Goal: Information Seeking & Learning: Learn about a topic

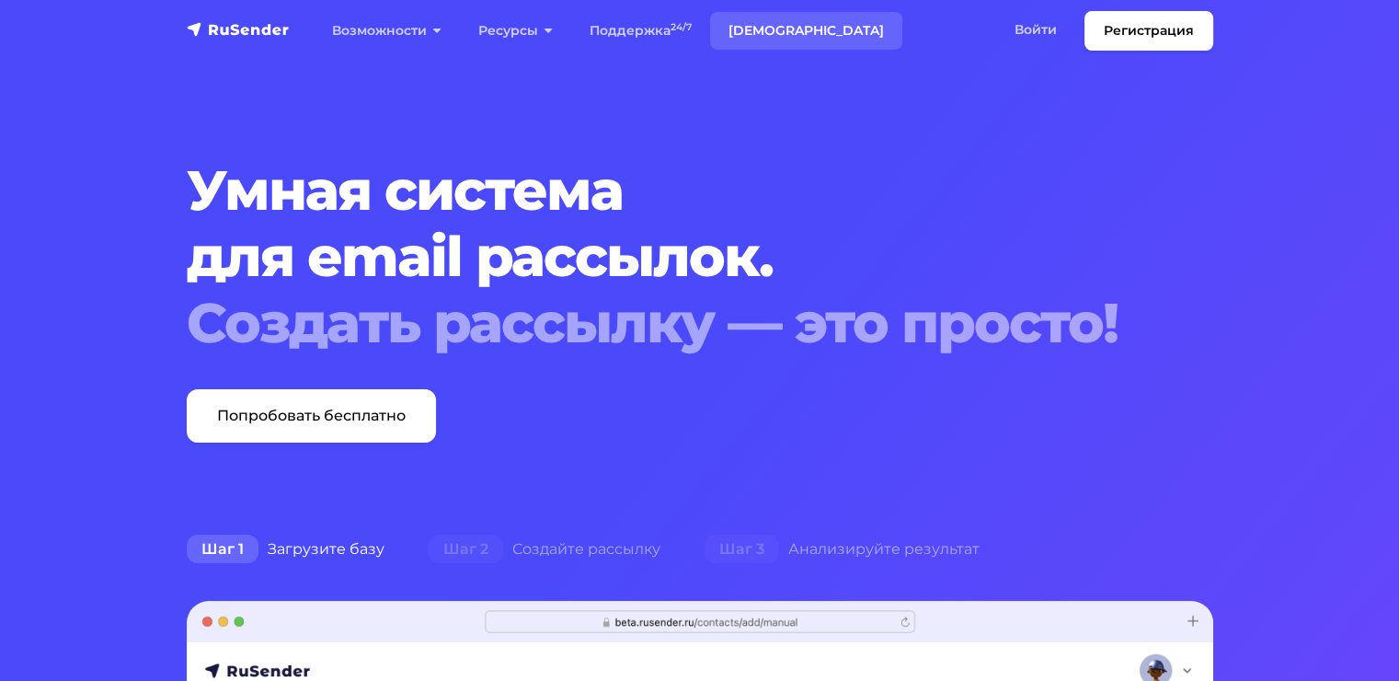
click at [753, 25] on link "[DEMOGRAPHIC_DATA]" at bounding box center [806, 31] width 192 height 38
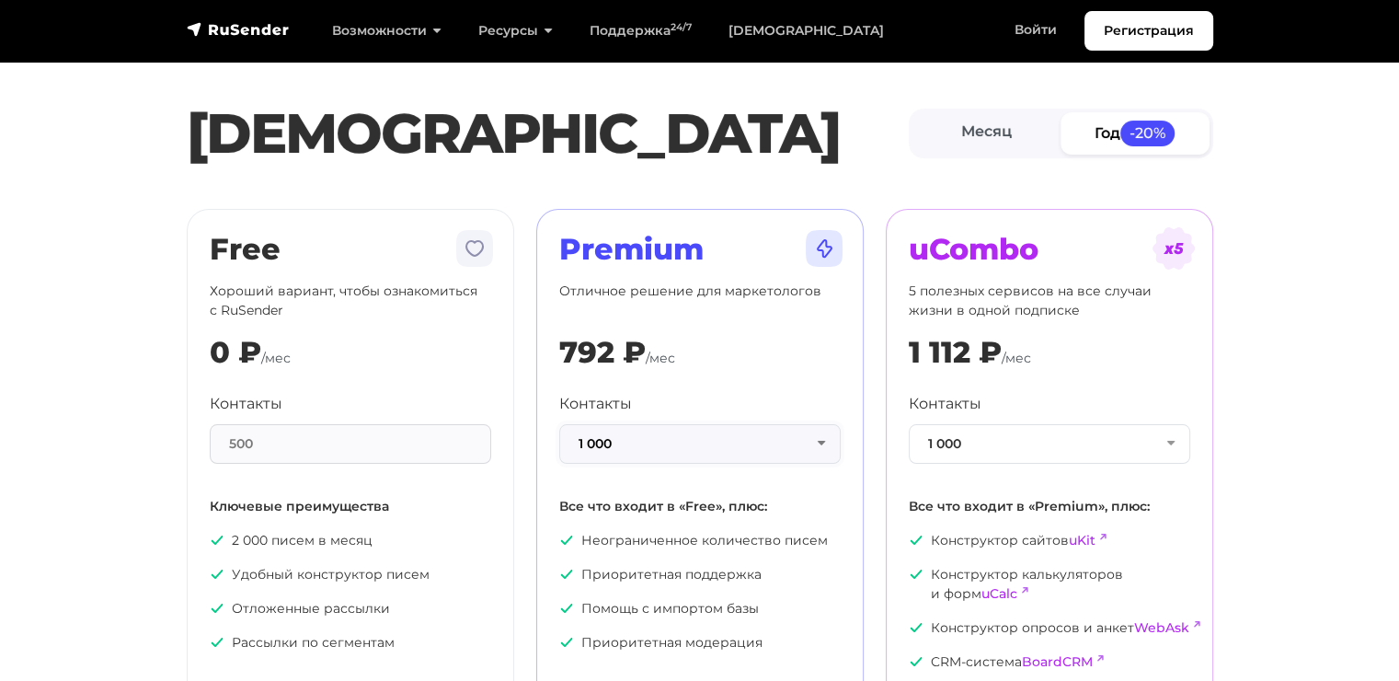
click at [746, 441] on button "1 000" at bounding box center [699, 444] width 281 height 40
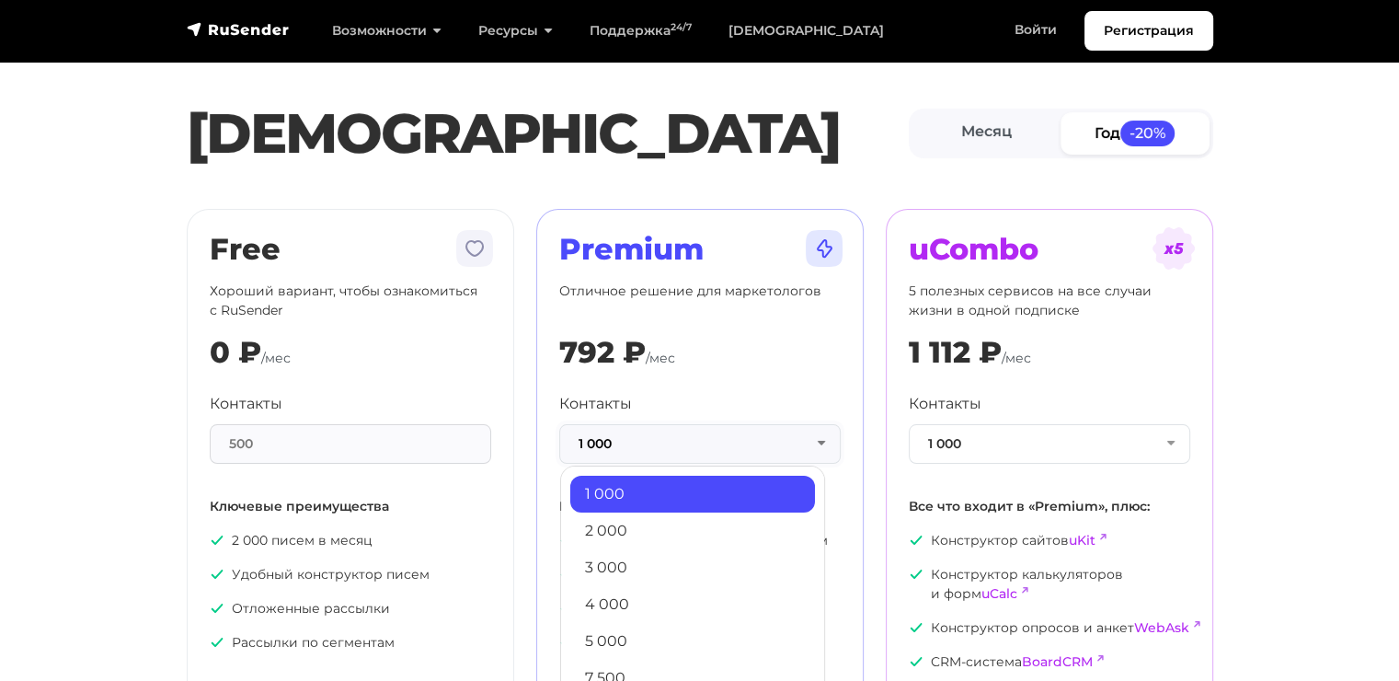
click at [746, 441] on button "1 000" at bounding box center [699, 444] width 281 height 40
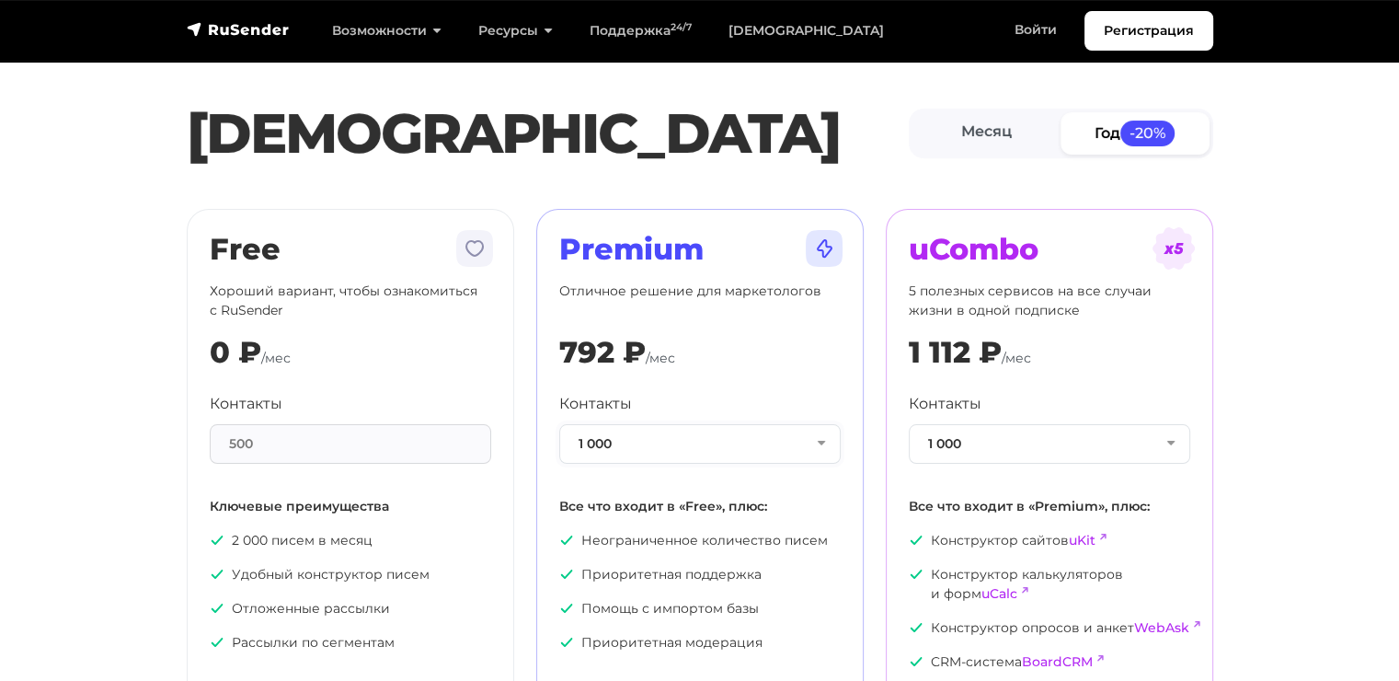
scroll to position [92, 0]
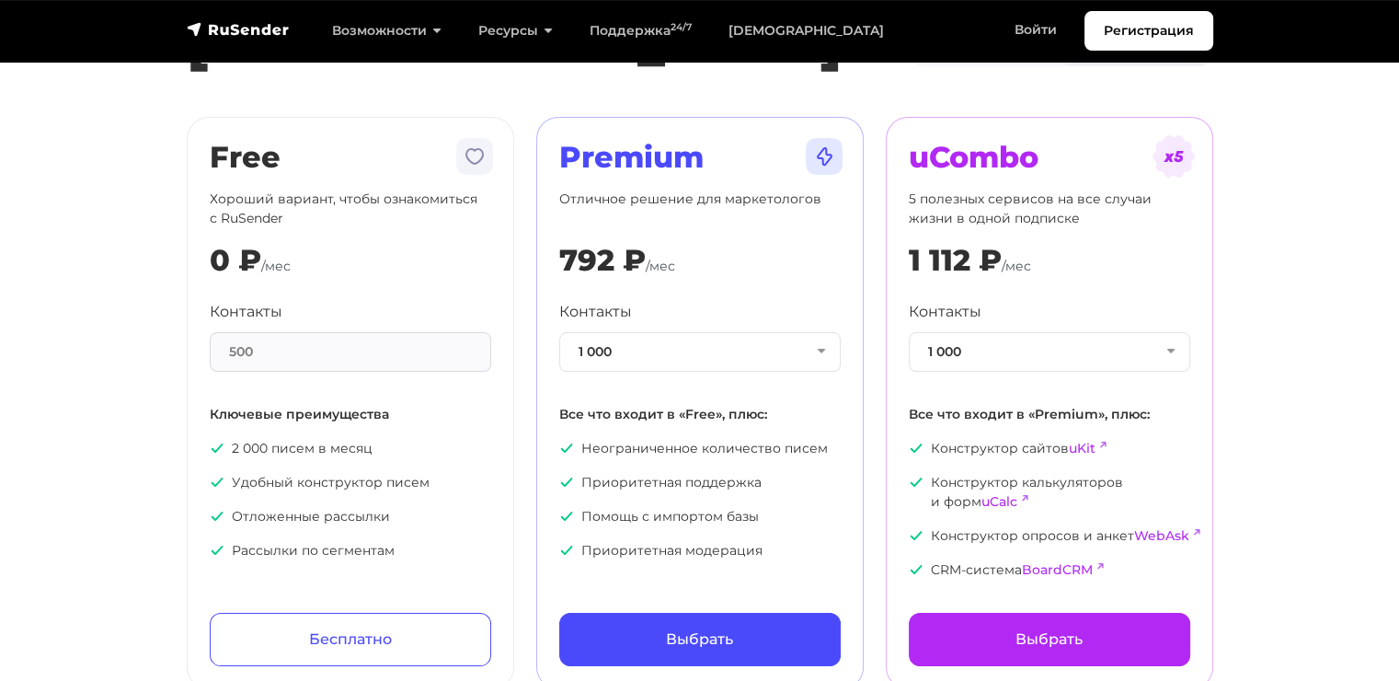
click at [635, 74] on h1 "[DEMOGRAPHIC_DATA]" at bounding box center [548, 41] width 722 height 66
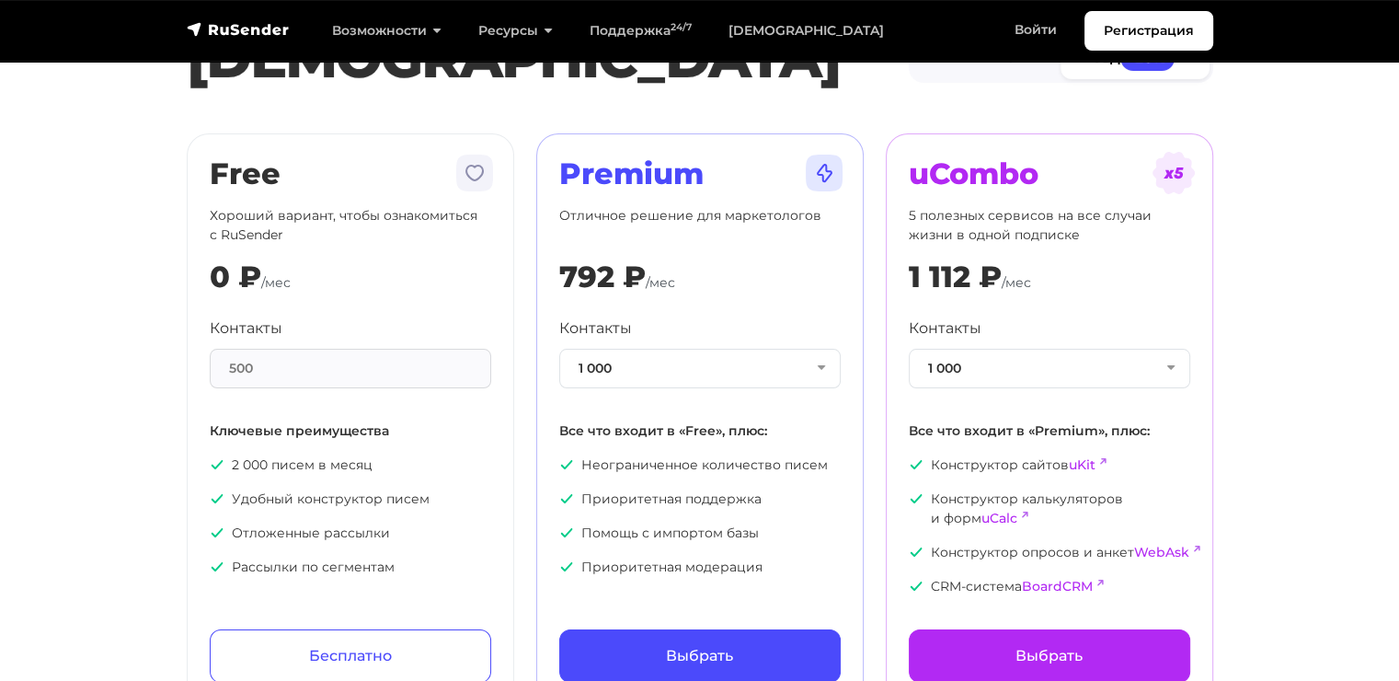
scroll to position [0, 0]
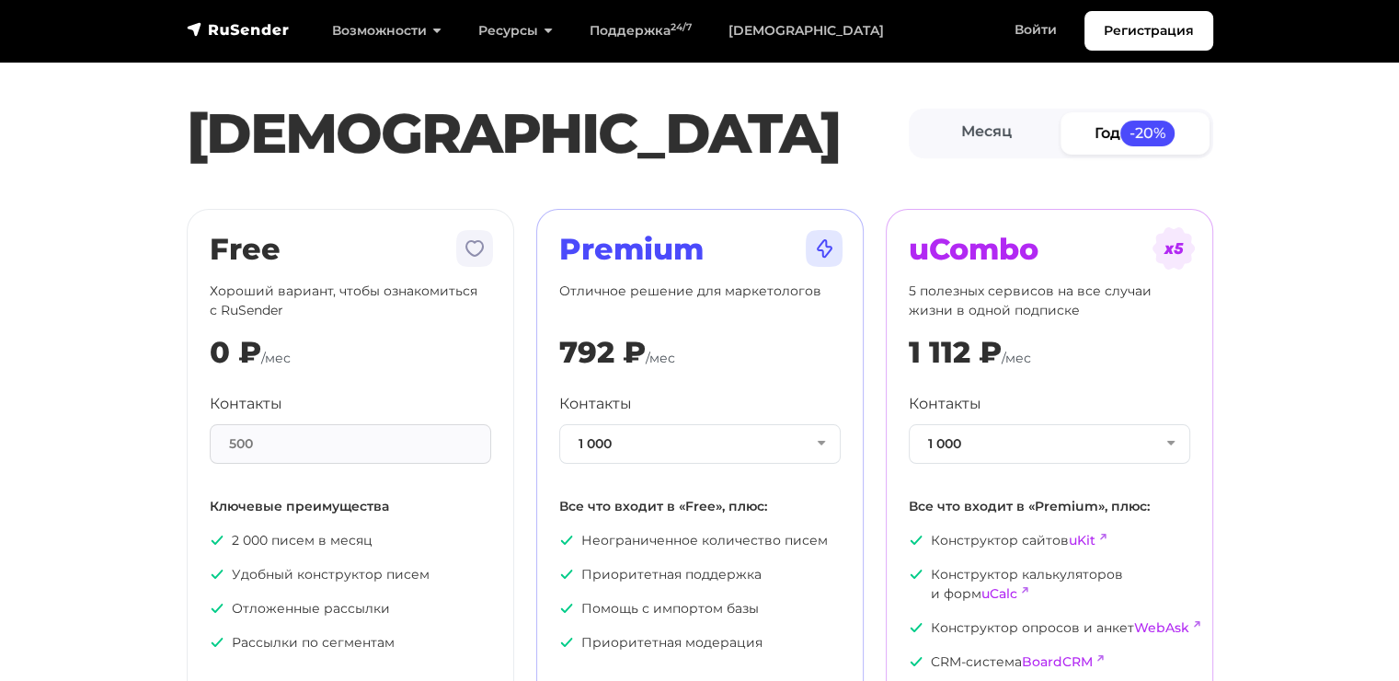
click at [275, 429] on div "500" at bounding box center [350, 444] width 281 height 40
click at [649, 447] on button "1 000" at bounding box center [699, 444] width 281 height 40
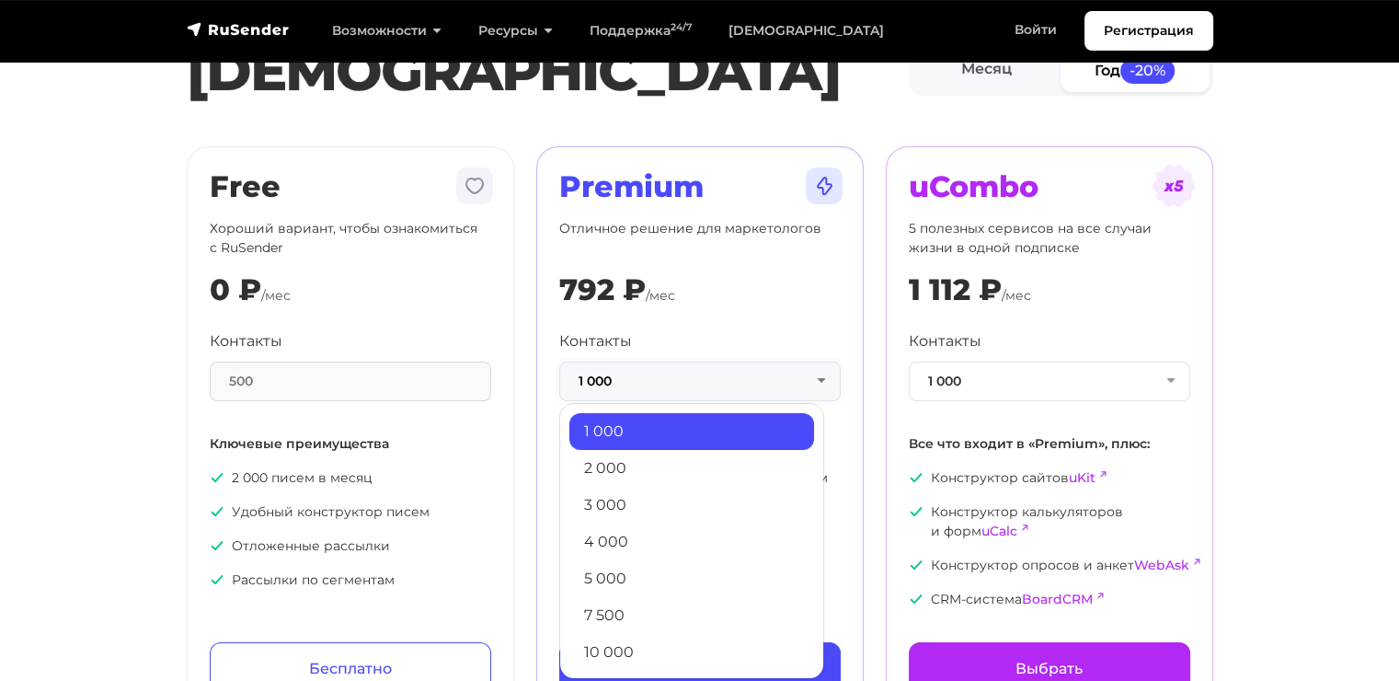
scroll to position [92, 0]
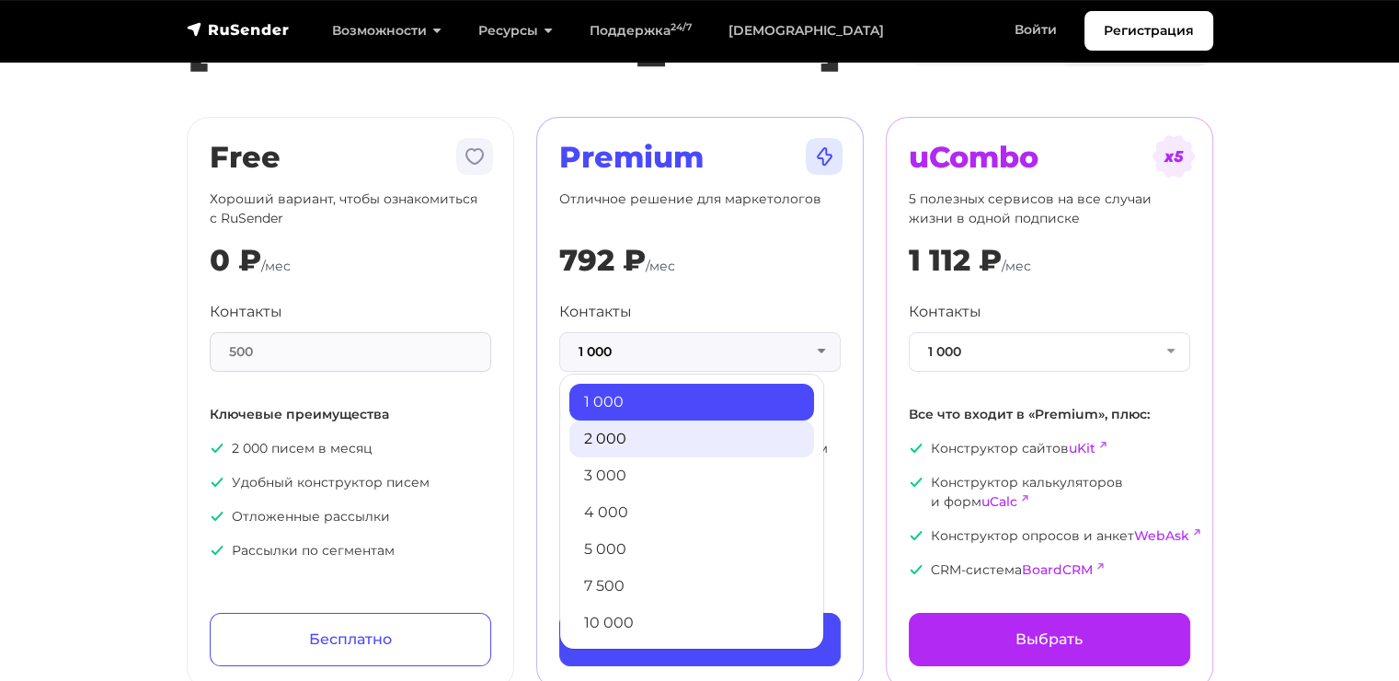
click at [649, 434] on link "2 000" at bounding box center [691, 438] width 245 height 37
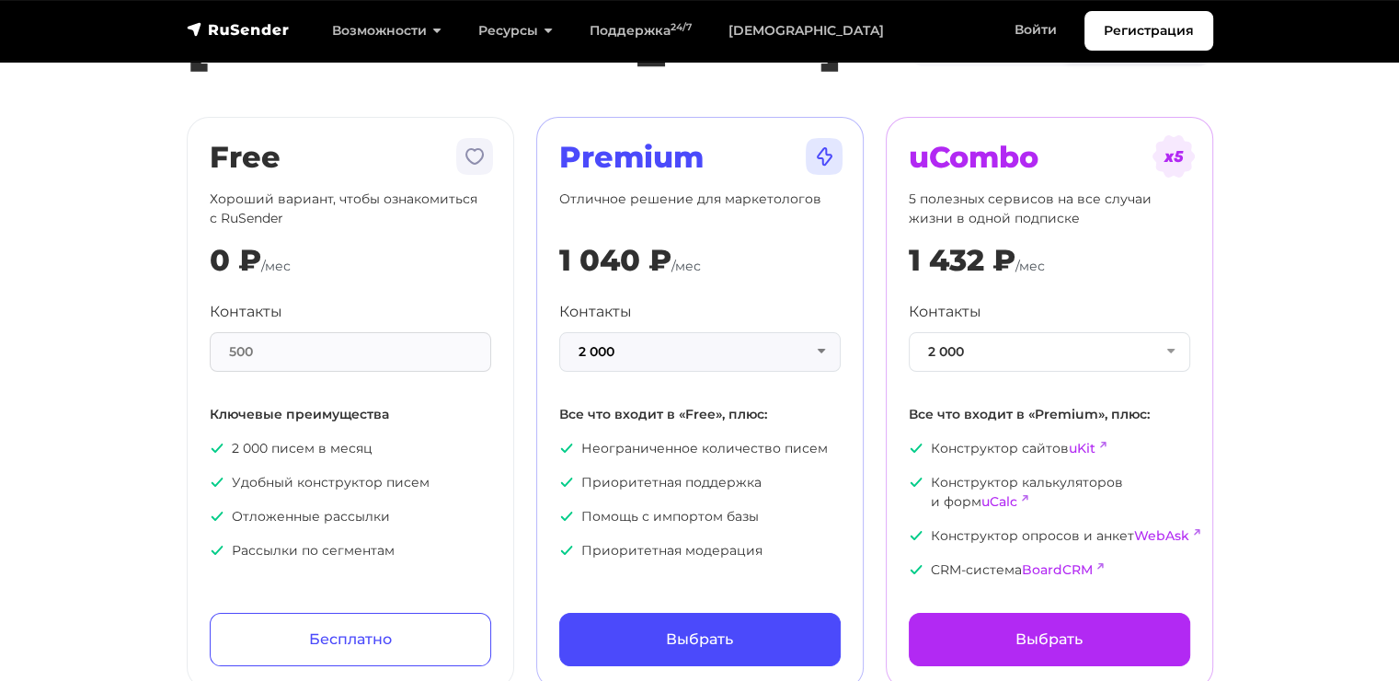
drag, startPoint x: 553, startPoint y: 399, endPoint x: 574, endPoint y: 363, distance: 41.7
click at [553, 399] on div "Premium Отличное решение для маркетологов 1 040 ₽ /мес Контакты 2 000 1 000 2 0…" at bounding box center [699, 403] width 327 height 572
click at [582, 354] on button "2 000" at bounding box center [699, 352] width 281 height 40
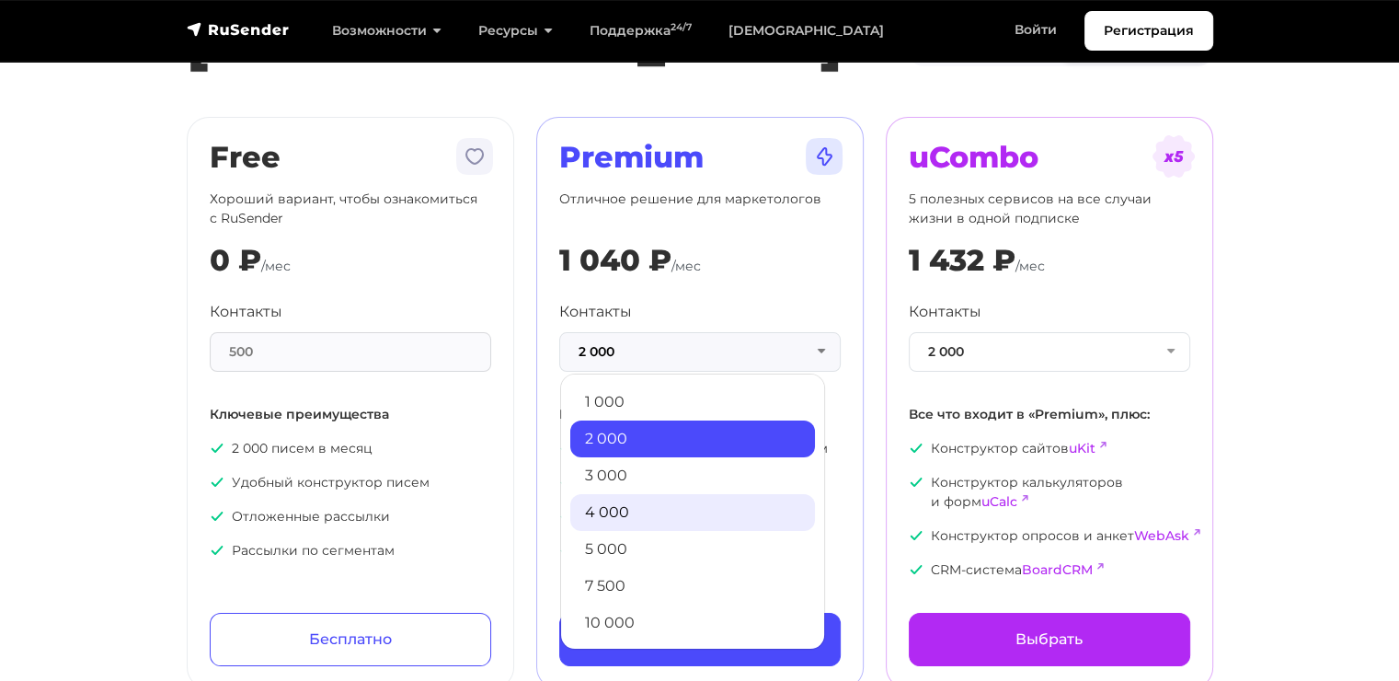
click at [674, 497] on link "4 000" at bounding box center [692, 512] width 245 height 37
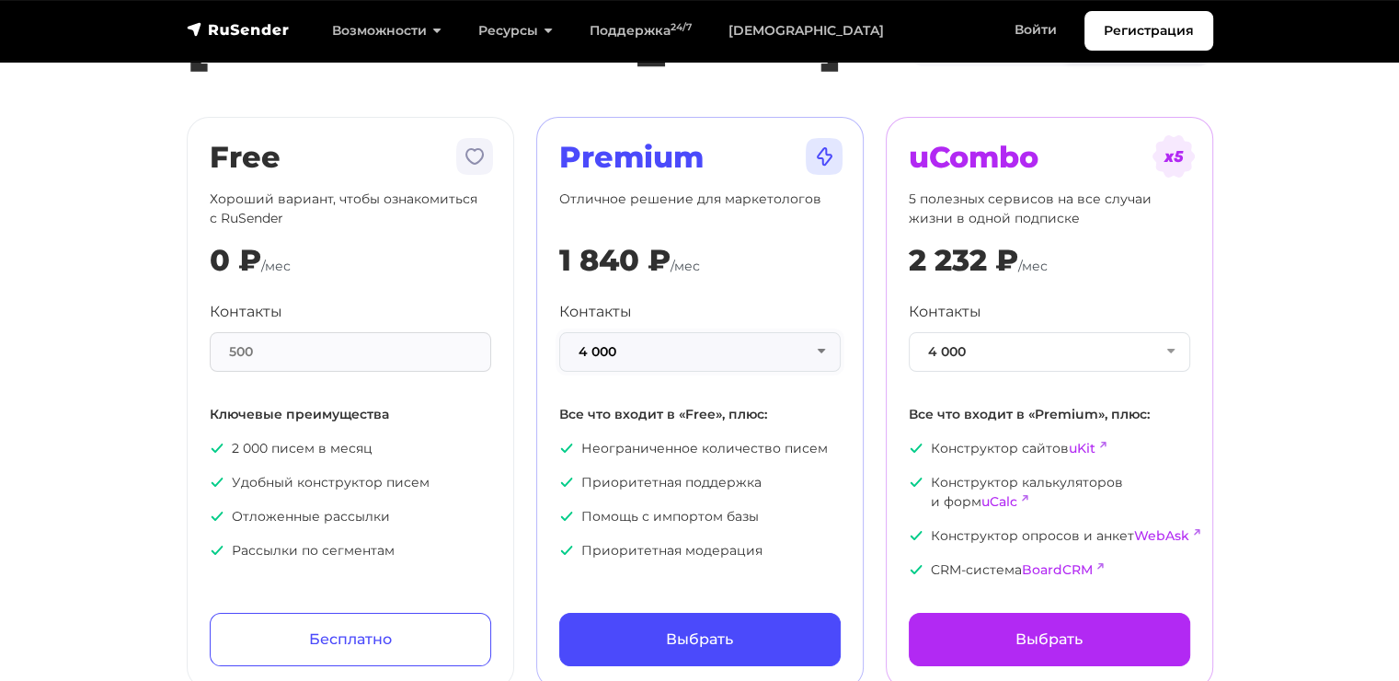
click at [644, 361] on button "4 000" at bounding box center [699, 352] width 281 height 40
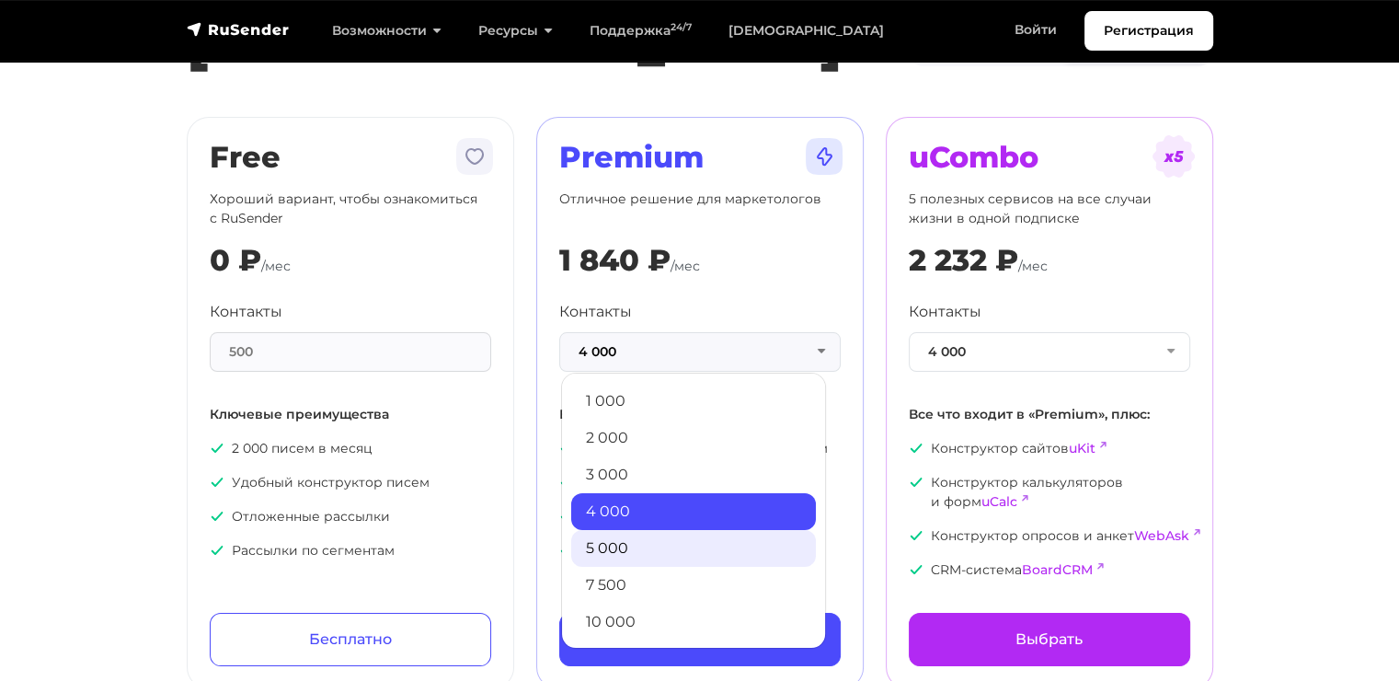
click at [675, 537] on link "5 000" at bounding box center [693, 548] width 245 height 37
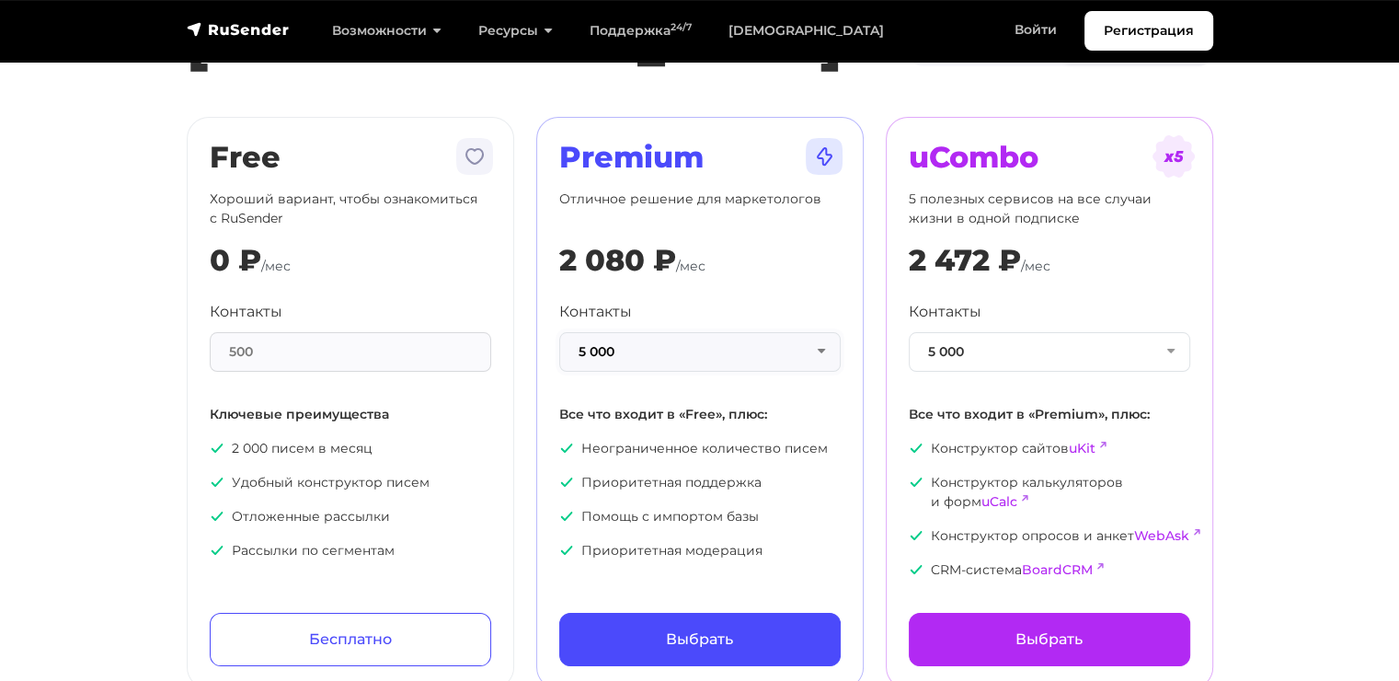
click at [725, 368] on button "5 000" at bounding box center [699, 352] width 281 height 40
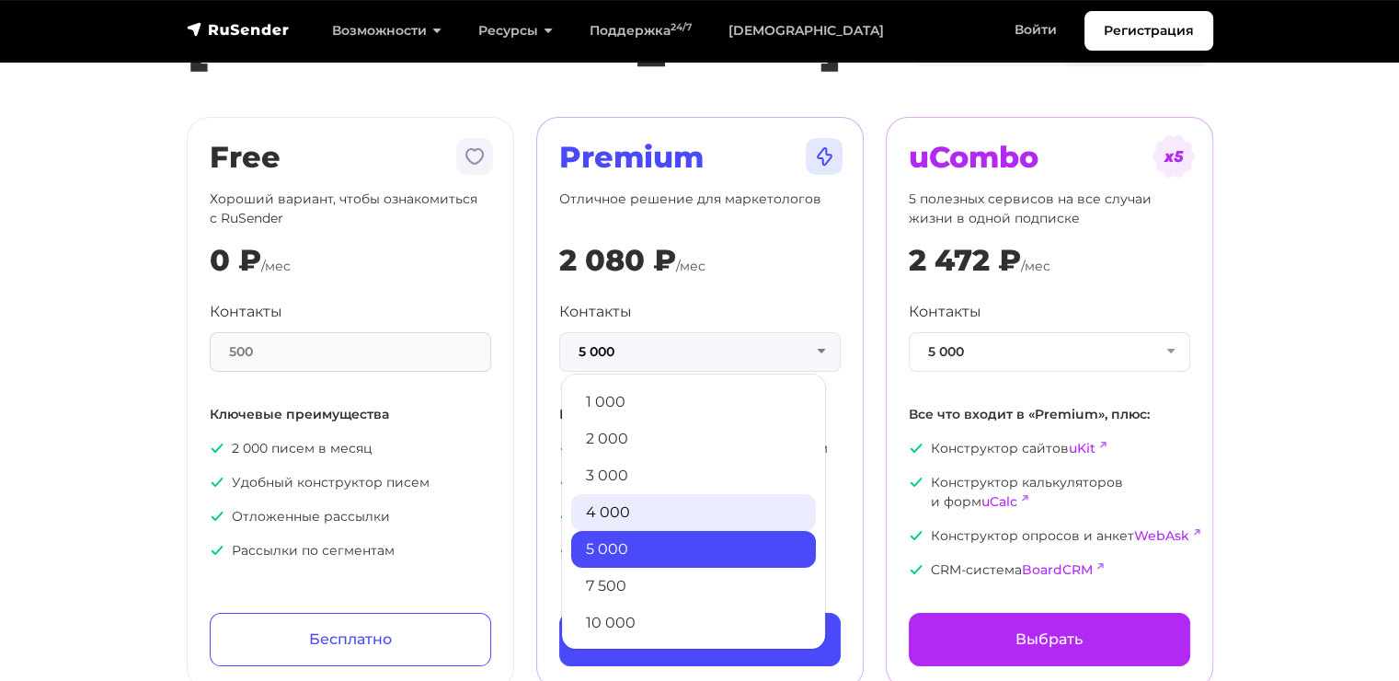
click at [677, 503] on link "4 000" at bounding box center [693, 512] width 245 height 37
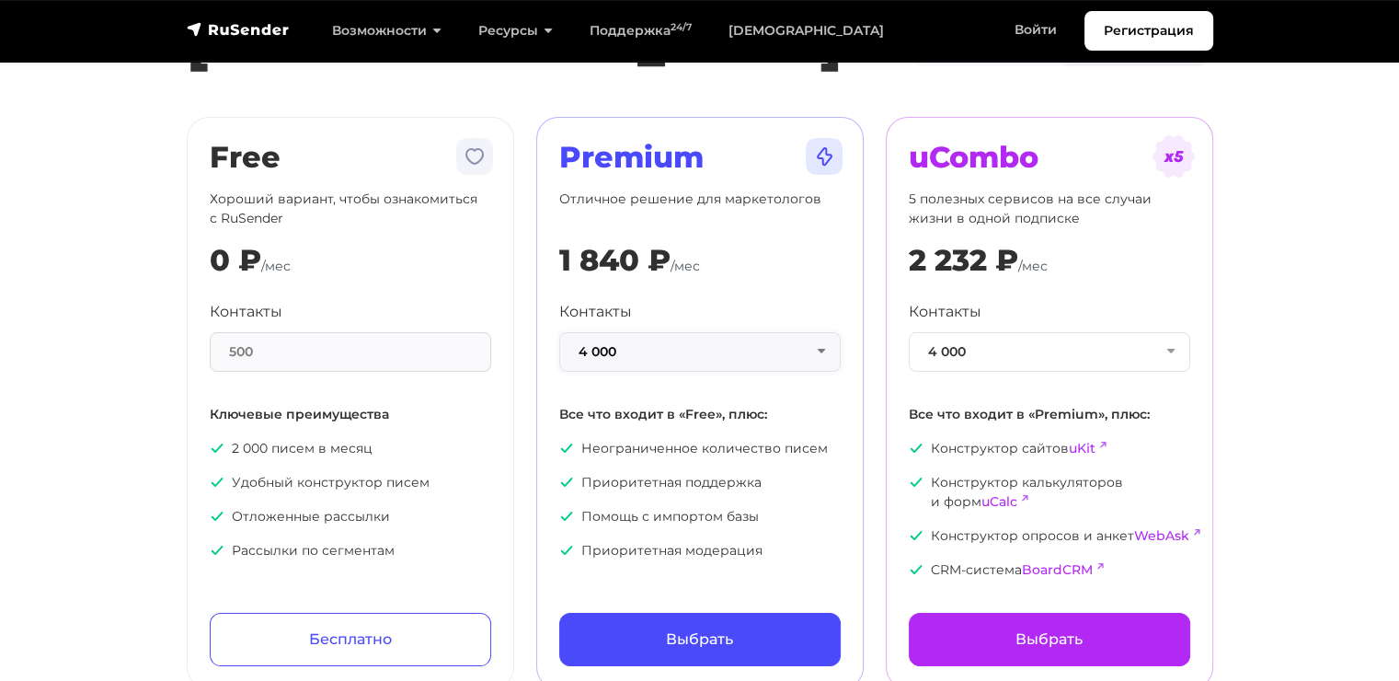
click at [679, 353] on button "4 000" at bounding box center [699, 352] width 281 height 40
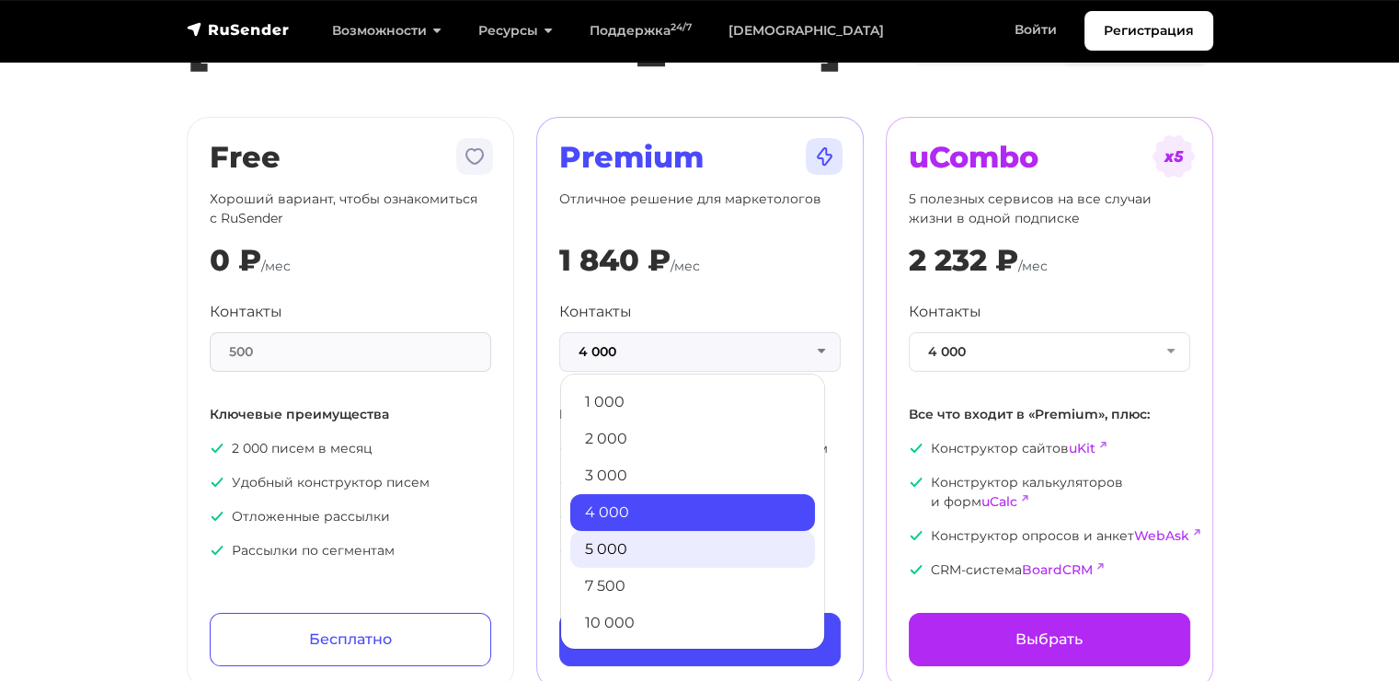
click at [670, 547] on link "5 000" at bounding box center [692, 549] width 245 height 37
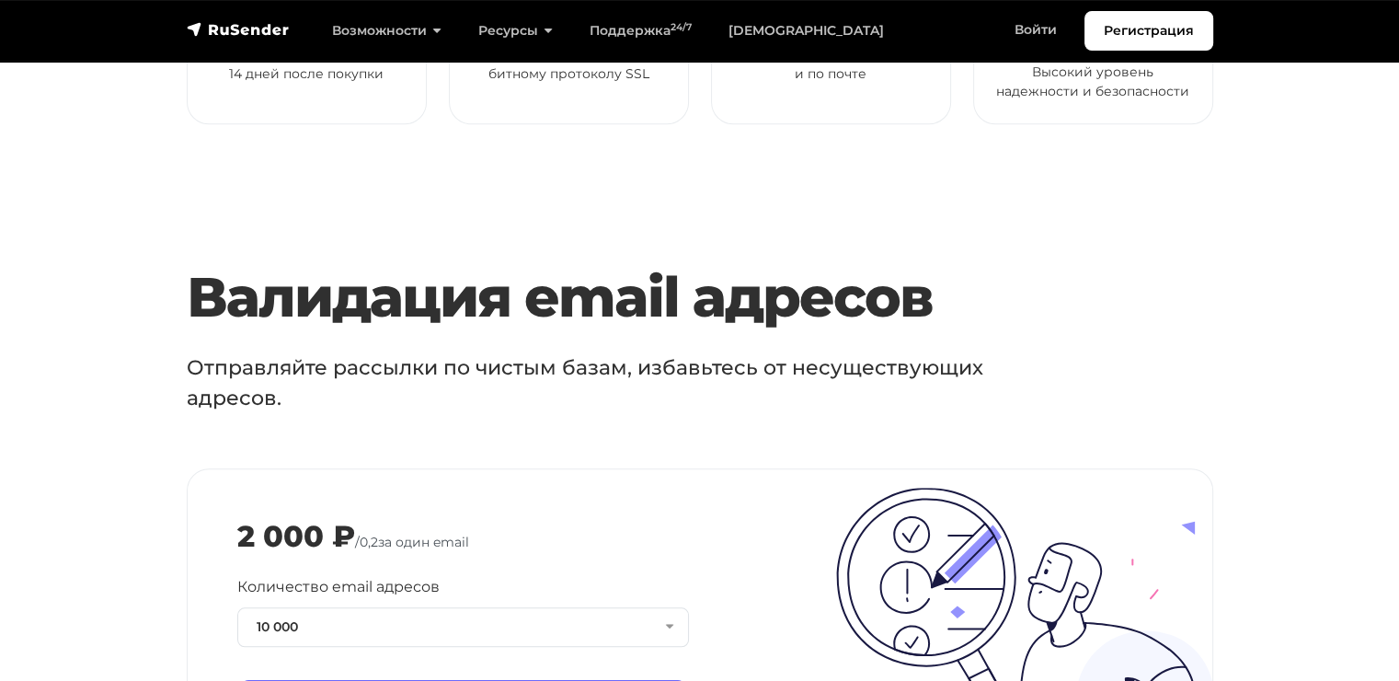
scroll to position [1840, 0]
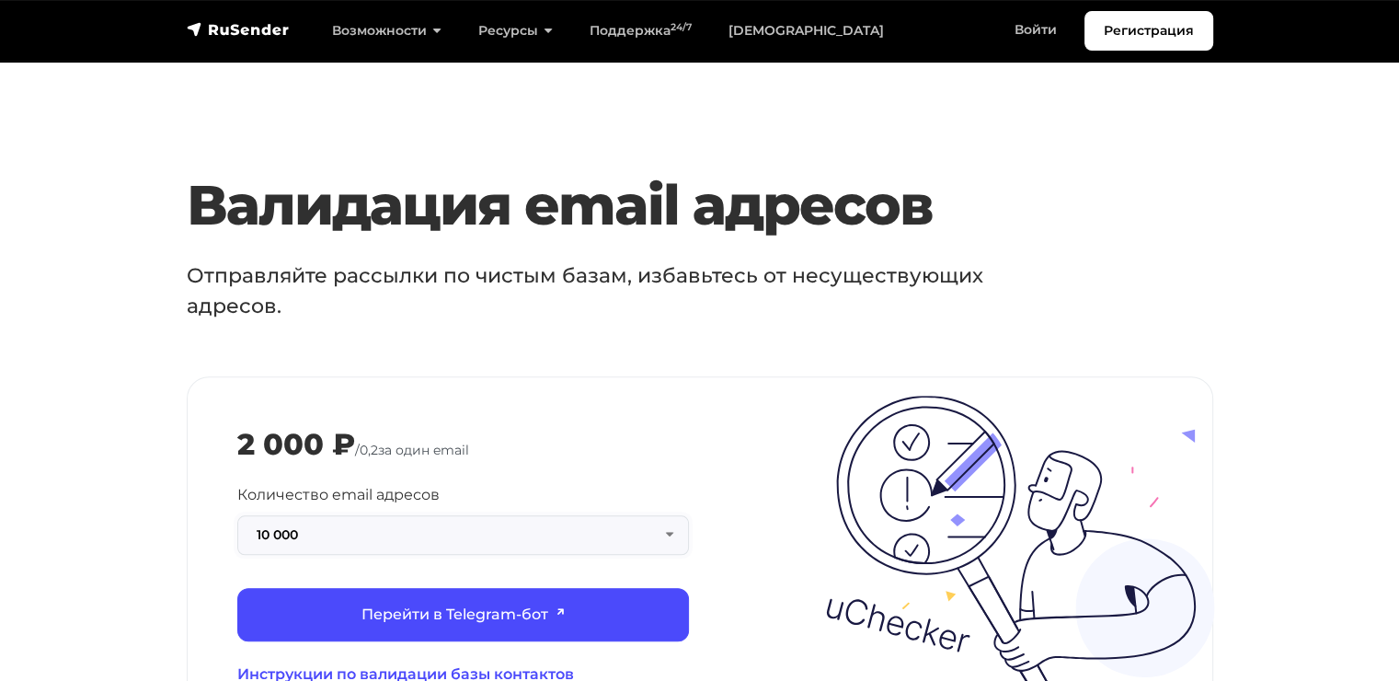
click at [371, 515] on button "10 000" at bounding box center [463, 535] width 452 height 40
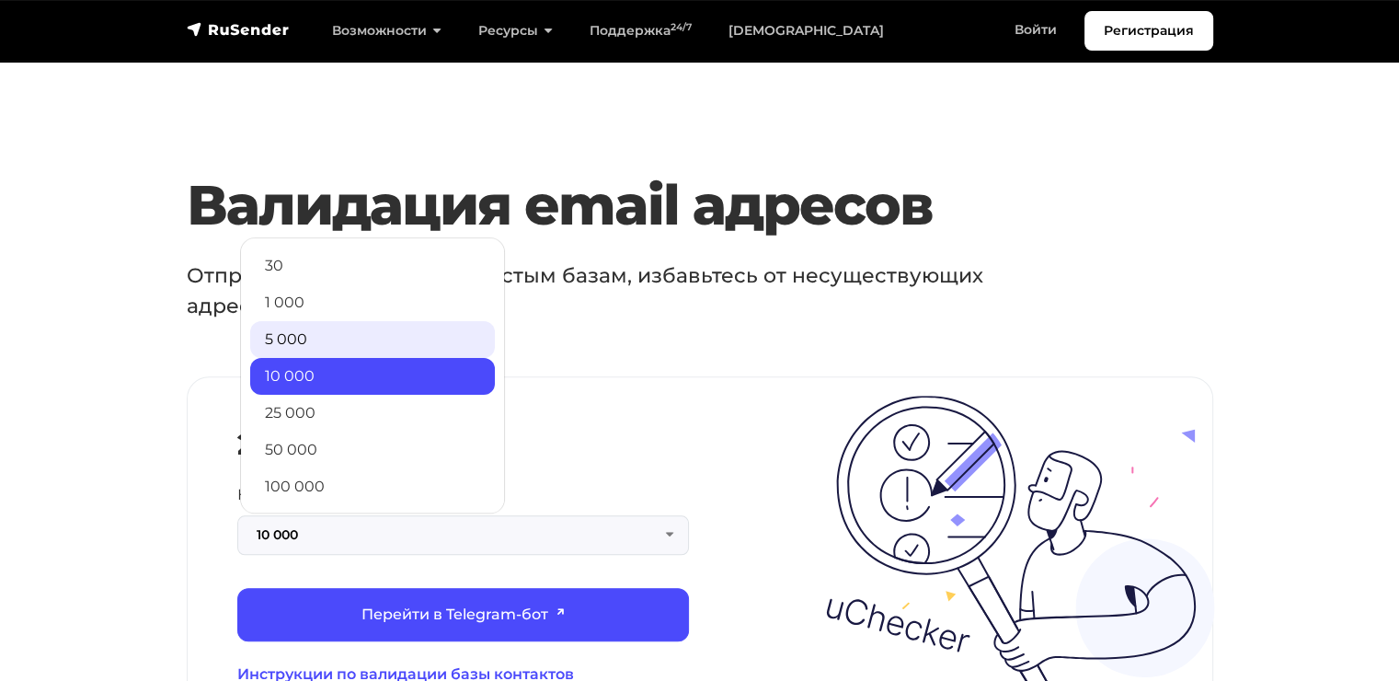
click at [390, 321] on link "5 000" at bounding box center [372, 339] width 245 height 37
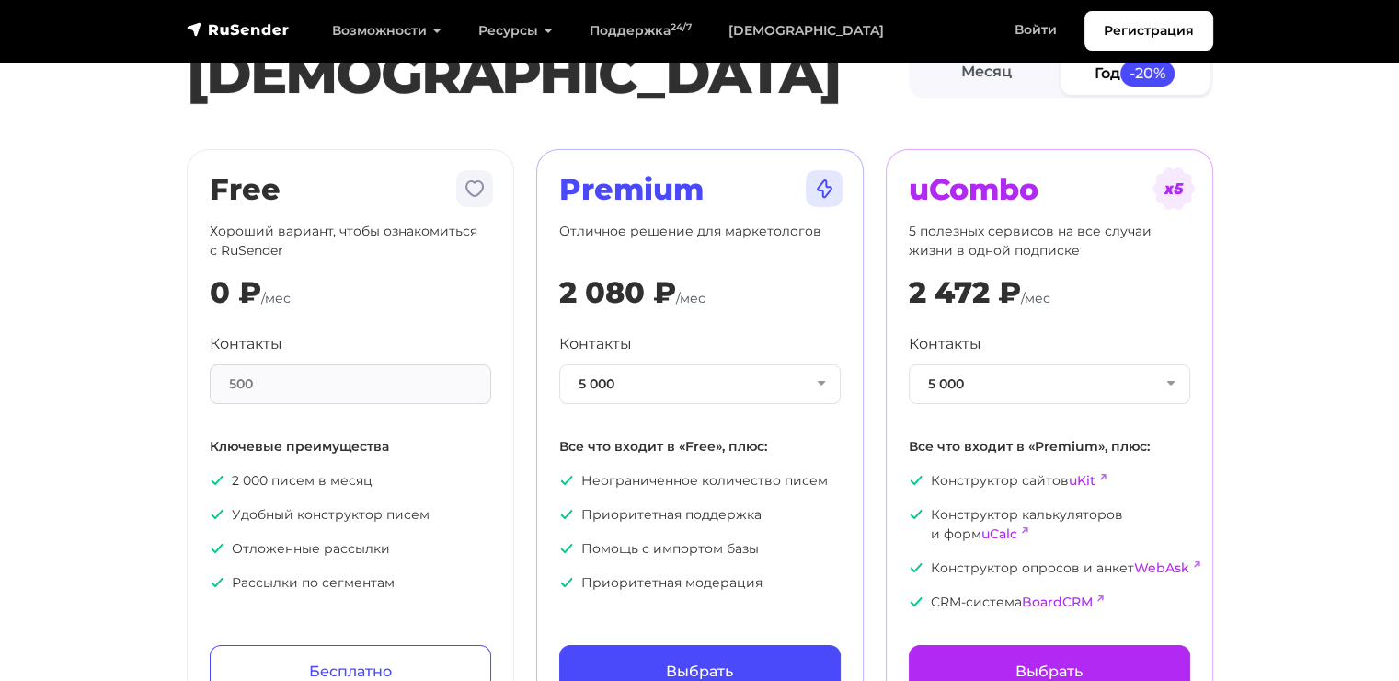
scroll to position [92, 0]
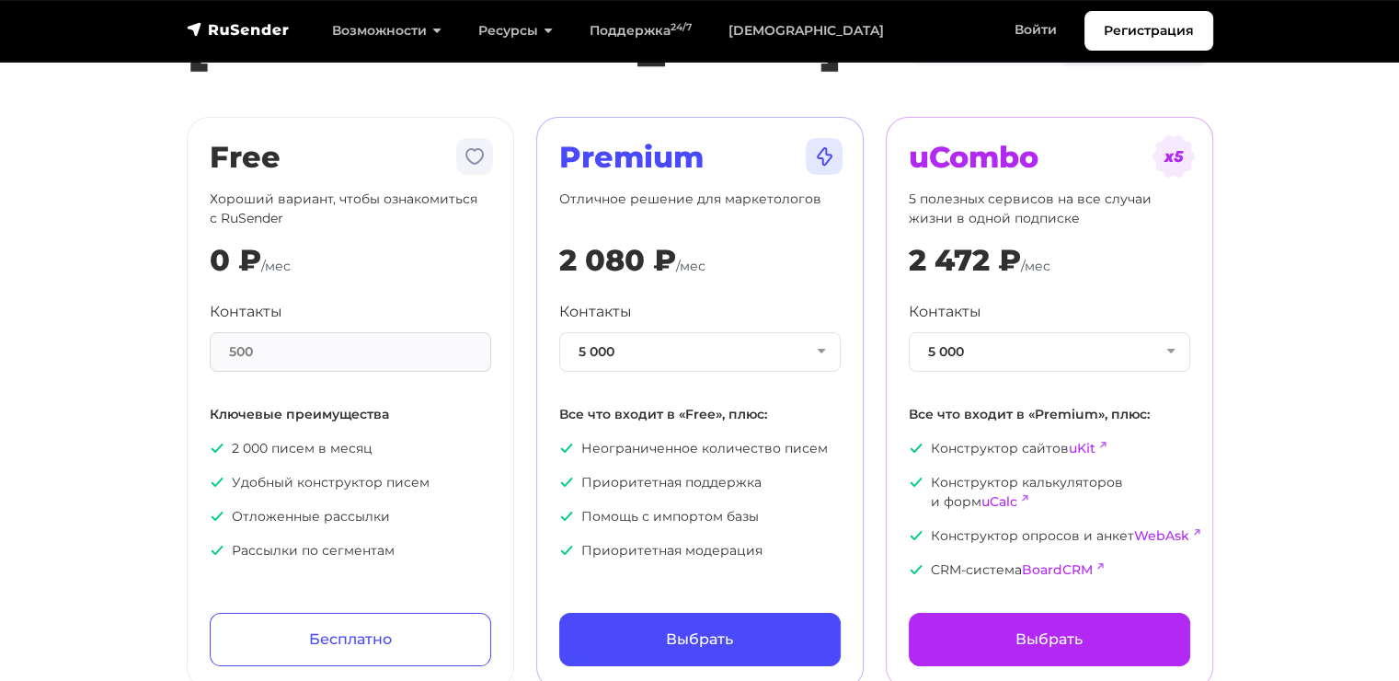
click at [364, 361] on div "500" at bounding box center [350, 352] width 281 height 40
click at [350, 348] on div "500" at bounding box center [350, 352] width 281 height 40
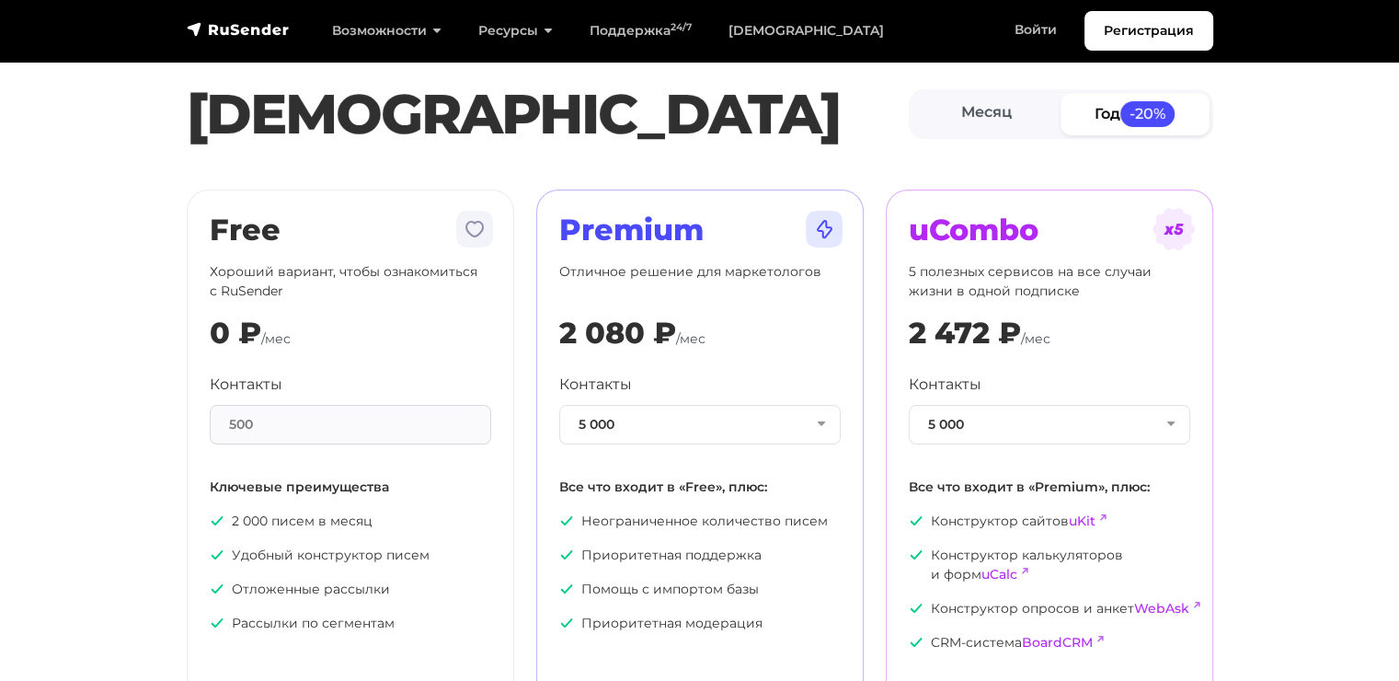
scroll to position [0, 0]
